Goal: Transaction & Acquisition: Purchase product/service

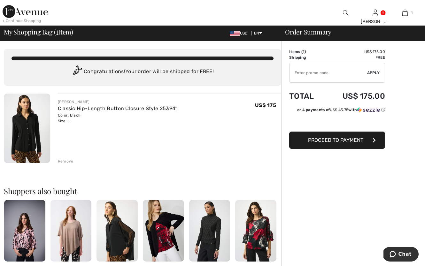
click at [340, 140] on span "Proceed to Payment" at bounding box center [335, 140] width 55 height 6
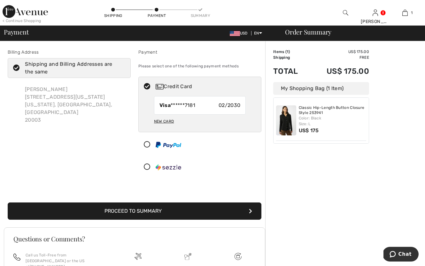
click at [187, 213] on button "Proceed to Summary" at bounding box center [135, 211] width 254 height 17
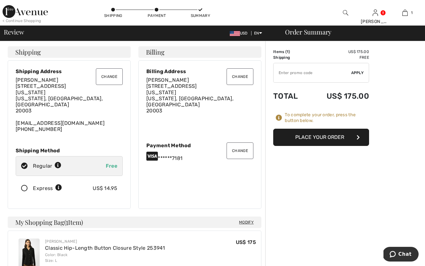
click at [303, 224] on div "Order Summary Details Items ( 1 ) US$ 175.00 Promo code US$ 0.00 Shipping Free …" at bounding box center [345, 259] width 160 height 437
click at [309, 139] on button "Place Your Order" at bounding box center [321, 137] width 96 height 17
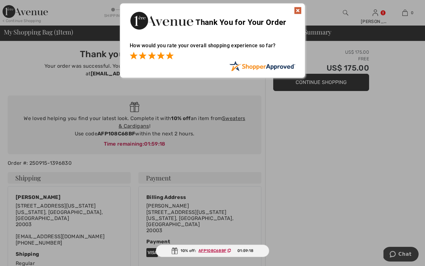
click at [169, 57] on span at bounding box center [170, 56] width 8 height 8
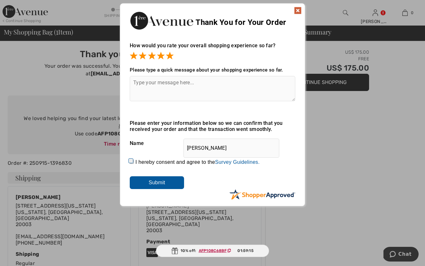
click at [133, 162] on input "I hereby consent and agree to the By submitting a review, you grant permission …" at bounding box center [132, 162] width 4 height 4
checkbox input "true"
click at [151, 183] on input "Submit" at bounding box center [157, 182] width 54 height 13
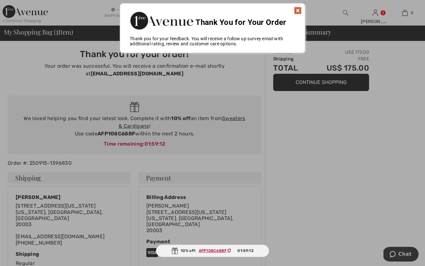
click at [343, 178] on div at bounding box center [212, 133] width 425 height 266
click at [298, 9] on img at bounding box center [298, 11] width 8 height 8
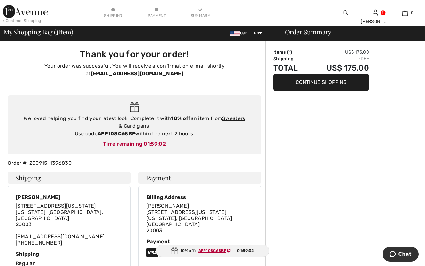
click at [34, 16] on img at bounding box center [25, 11] width 45 height 13
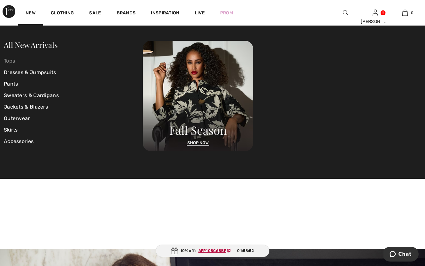
click at [12, 61] on link "Tops" at bounding box center [73, 61] width 139 height 12
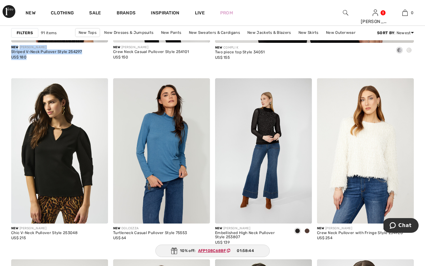
scroll to position [380, 0]
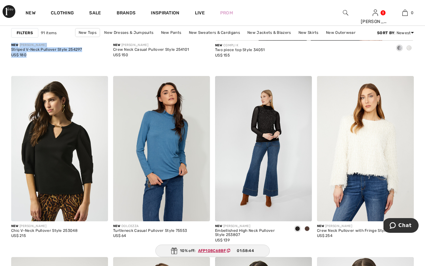
click at [17, 61] on div "New [PERSON_NAME] Striped V-Neck Pullover Style 254297 US$ 180" at bounding box center [59, 55] width 97 height 31
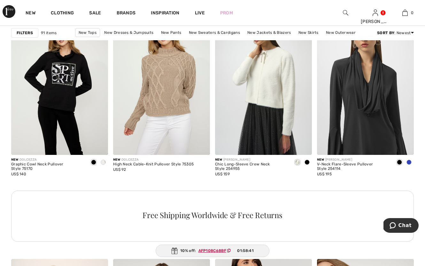
scroll to position [634, 0]
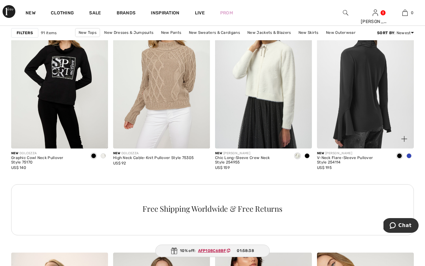
click at [356, 88] on img at bounding box center [365, 76] width 97 height 145
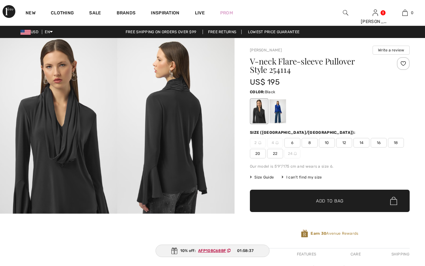
checkbox input "true"
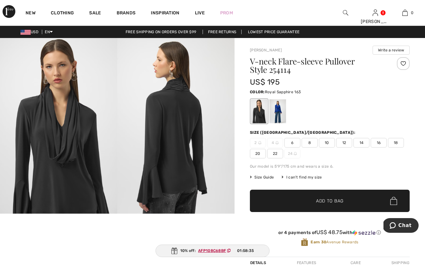
click at [279, 110] on div at bounding box center [277, 111] width 17 height 24
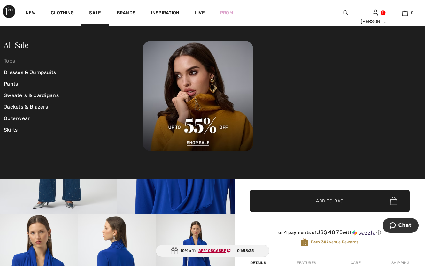
click at [7, 63] on link "Tops" at bounding box center [73, 61] width 139 height 12
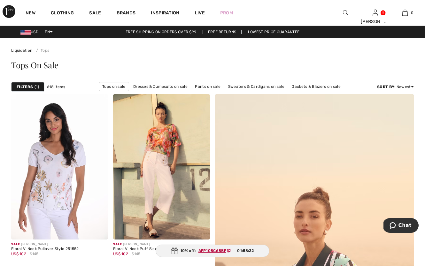
click at [37, 89] on span "1" at bounding box center [37, 87] width 4 height 6
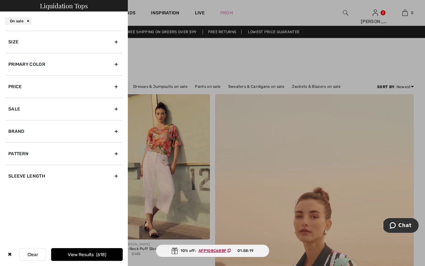
click at [23, 131] on div "Brand" at bounding box center [64, 131] width 118 height 22
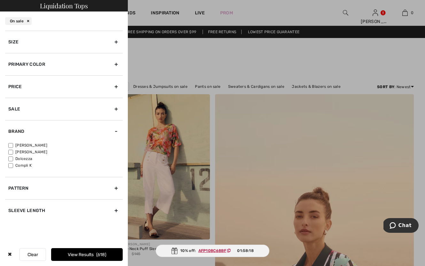
click at [24, 146] on label "[PERSON_NAME]" at bounding box center [65, 146] width 114 height 6
click at [13, 146] on input"] "[PERSON_NAME]" at bounding box center [10, 145] width 5 height 5
checkbox input"] "true"
click at [63, 257] on button "View Results 471" at bounding box center [87, 254] width 72 height 13
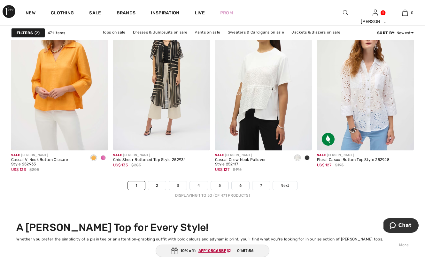
scroll to position [2677, 0]
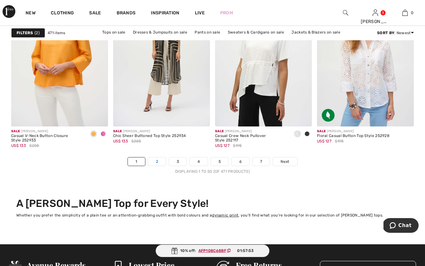
click at [157, 159] on link "2" at bounding box center [157, 162] width 18 height 8
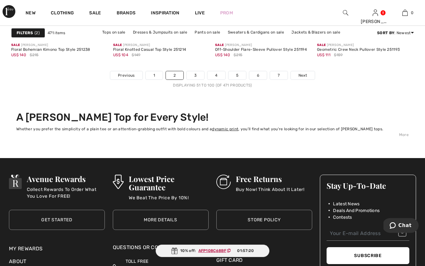
scroll to position [2773, 0]
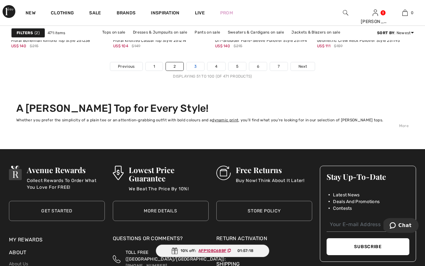
click at [196, 65] on link "3" at bounding box center [196, 66] width 18 height 8
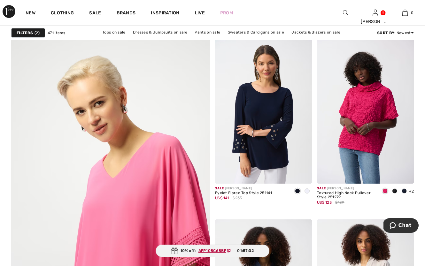
scroll to position [1462, 0]
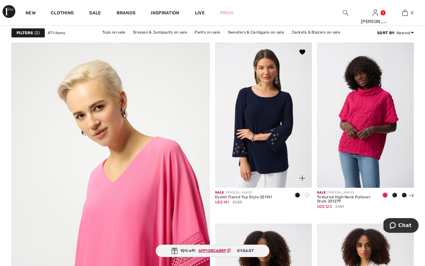
click at [308, 196] on span at bounding box center [307, 195] width 5 height 5
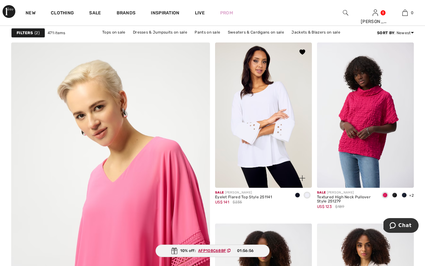
click at [302, 195] on div at bounding box center [298, 195] width 10 height 11
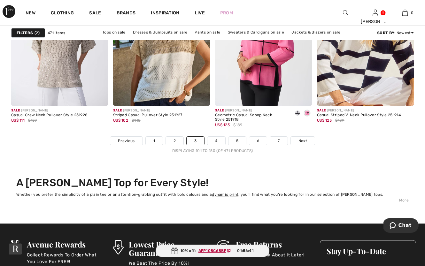
scroll to position [2704, 0]
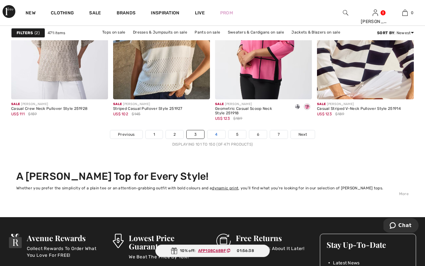
click at [215, 135] on link "4" at bounding box center [216, 134] width 18 height 8
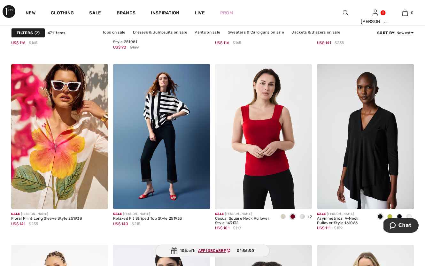
scroll to position [1022, 0]
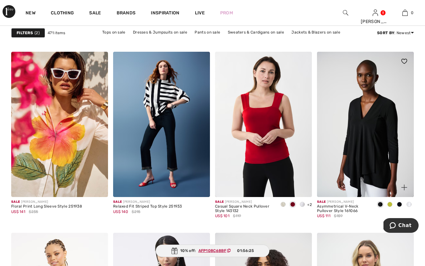
click at [409, 203] on span at bounding box center [408, 204] width 5 height 5
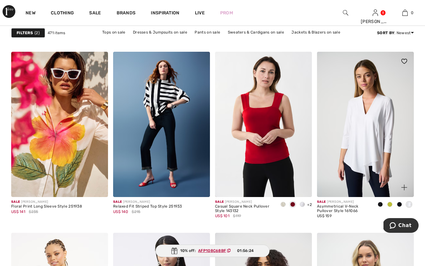
click at [401, 203] on span at bounding box center [399, 204] width 5 height 5
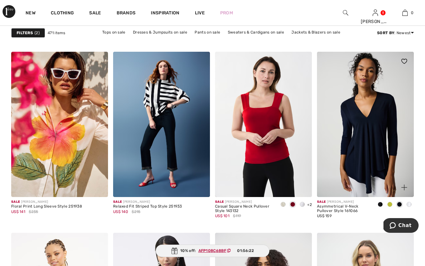
click at [389, 205] on span at bounding box center [389, 204] width 5 height 5
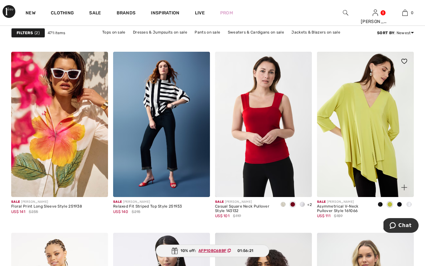
click at [384, 205] on div at bounding box center [380, 205] width 10 height 11
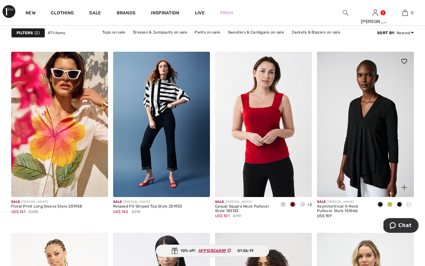
click at [408, 204] on span at bounding box center [408, 204] width 5 height 5
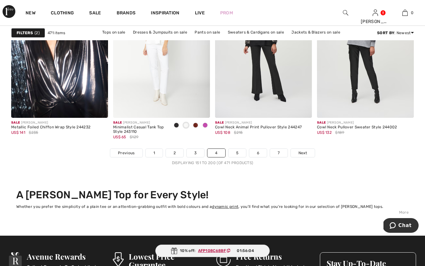
scroll to position [2688, 0]
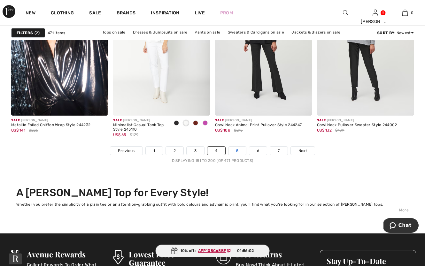
click at [236, 152] on link "5" at bounding box center [237, 151] width 18 height 8
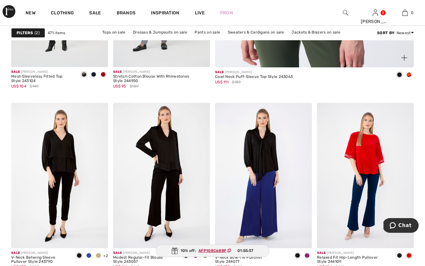
scroll to position [366, 0]
